Goal: Information Seeking & Learning: Find specific fact

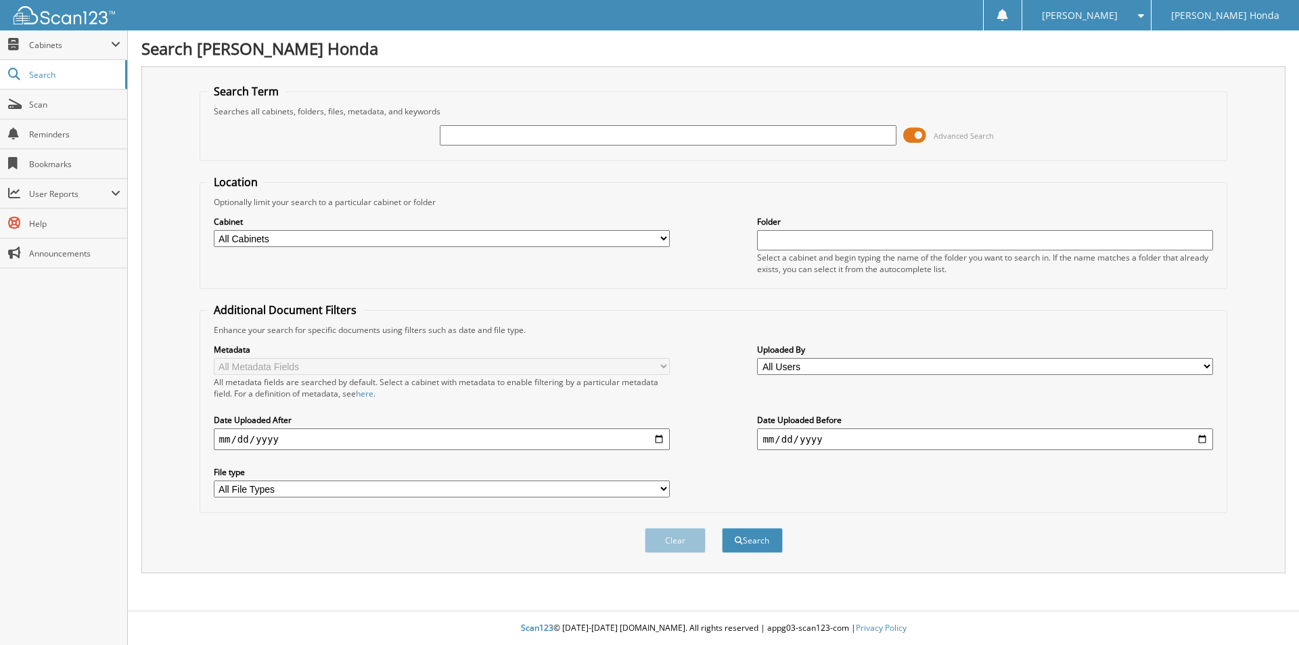
click at [623, 139] on input "text" at bounding box center [668, 135] width 456 height 20
type input "769742"
click at [722, 528] on button "Search" at bounding box center [752, 540] width 61 height 25
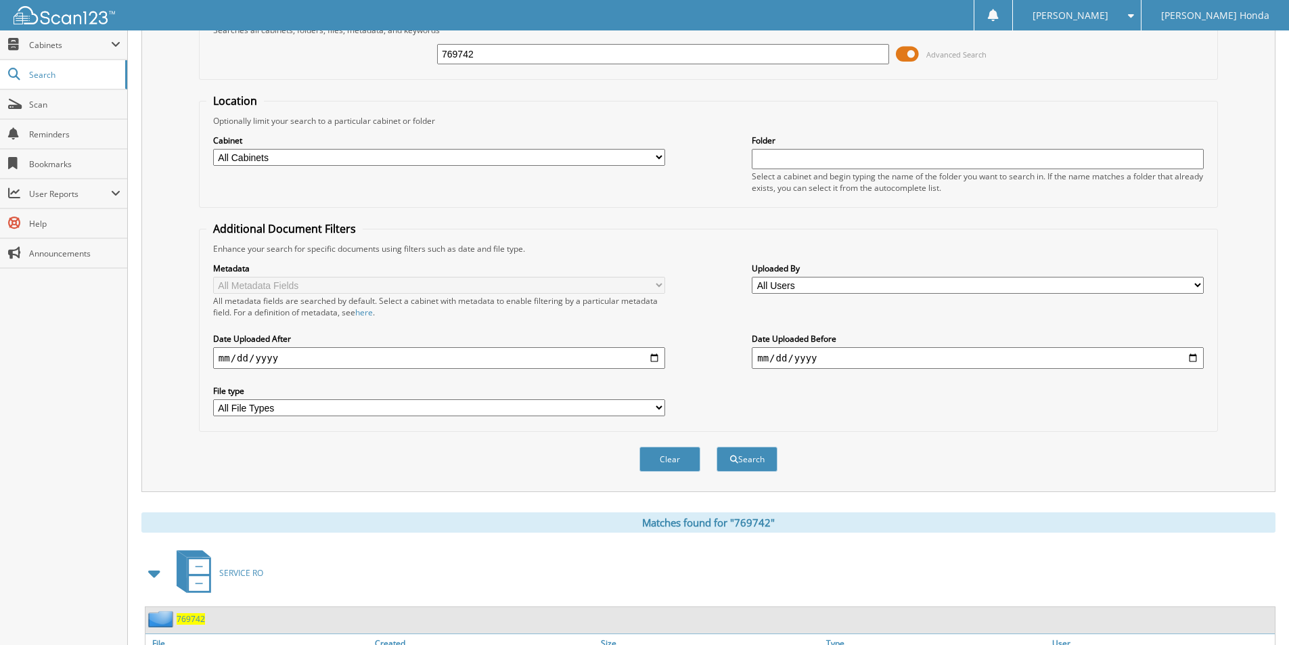
scroll to position [194, 0]
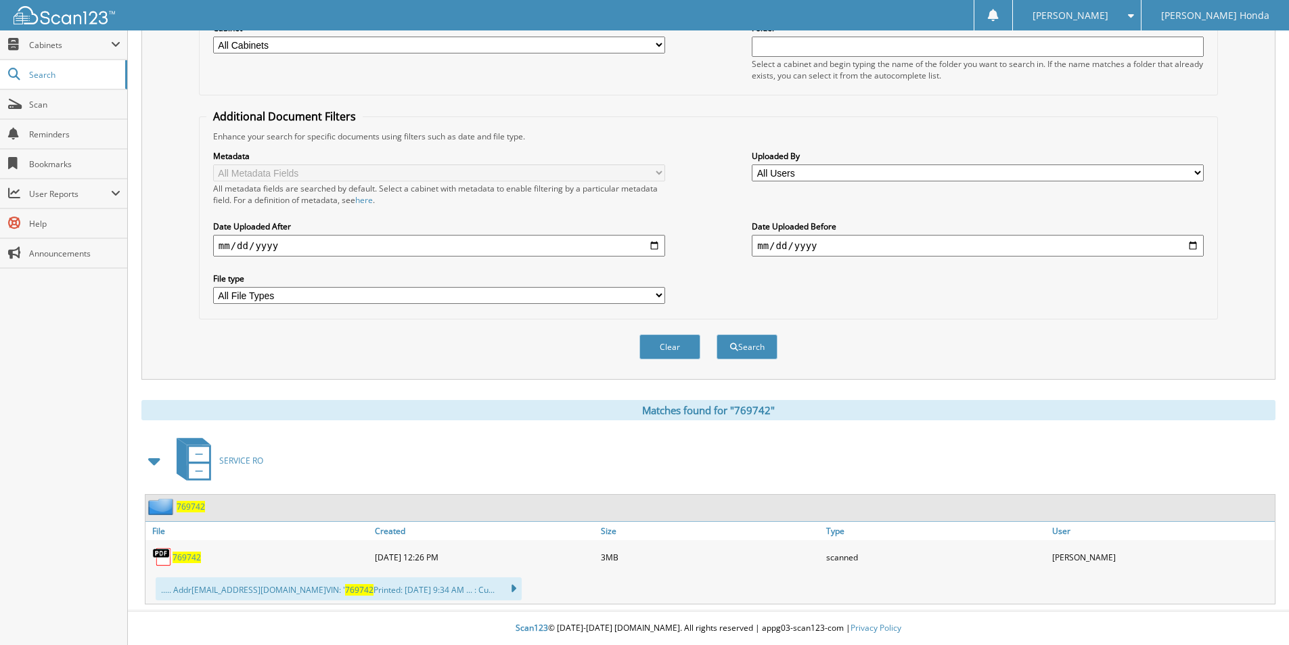
click at [183, 560] on span "769742" at bounding box center [187, 557] width 28 height 12
click at [67, 91] on link "Scan" at bounding box center [63, 104] width 127 height 29
